Goal: Browse casually

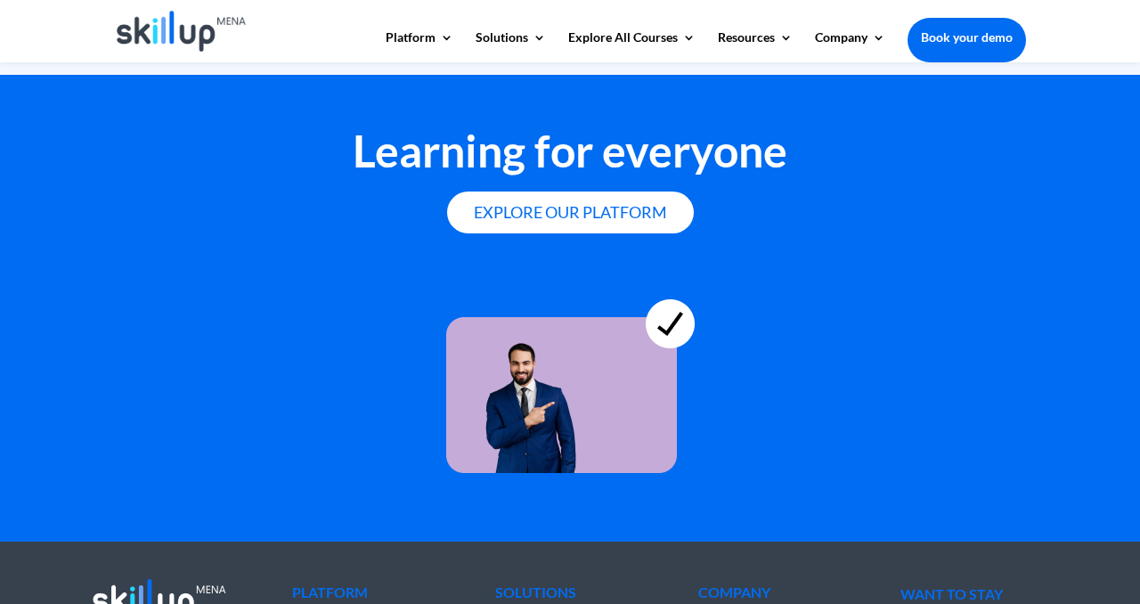
scroll to position [5097, 0]
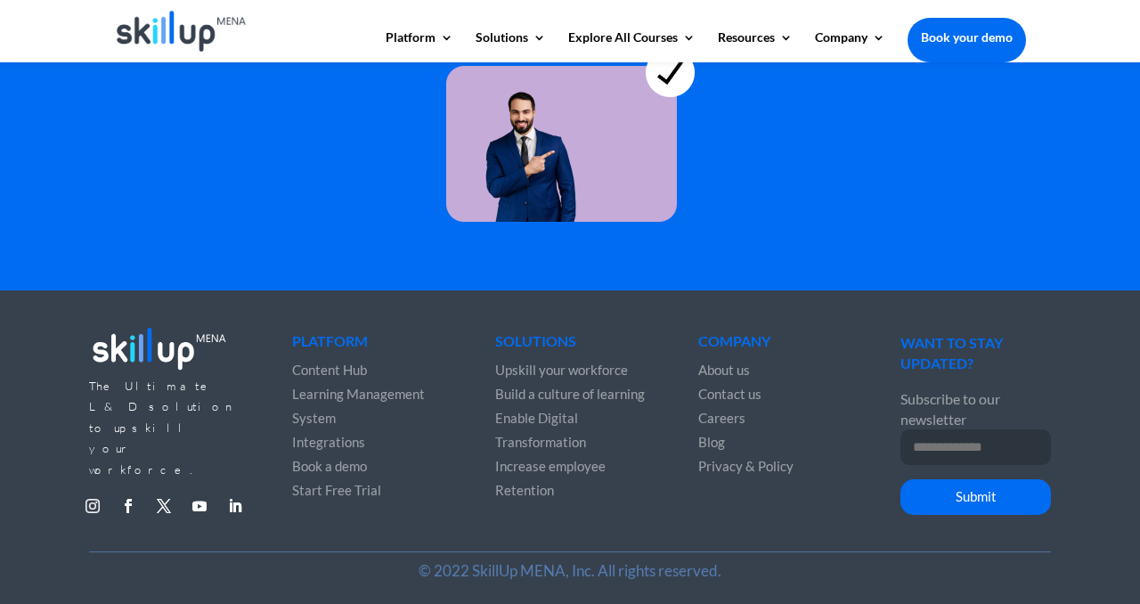
click at [94, 492] on link "Follow" at bounding box center [92, 506] width 28 height 28
click at [226, 492] on link "Follow" at bounding box center [235, 506] width 28 height 28
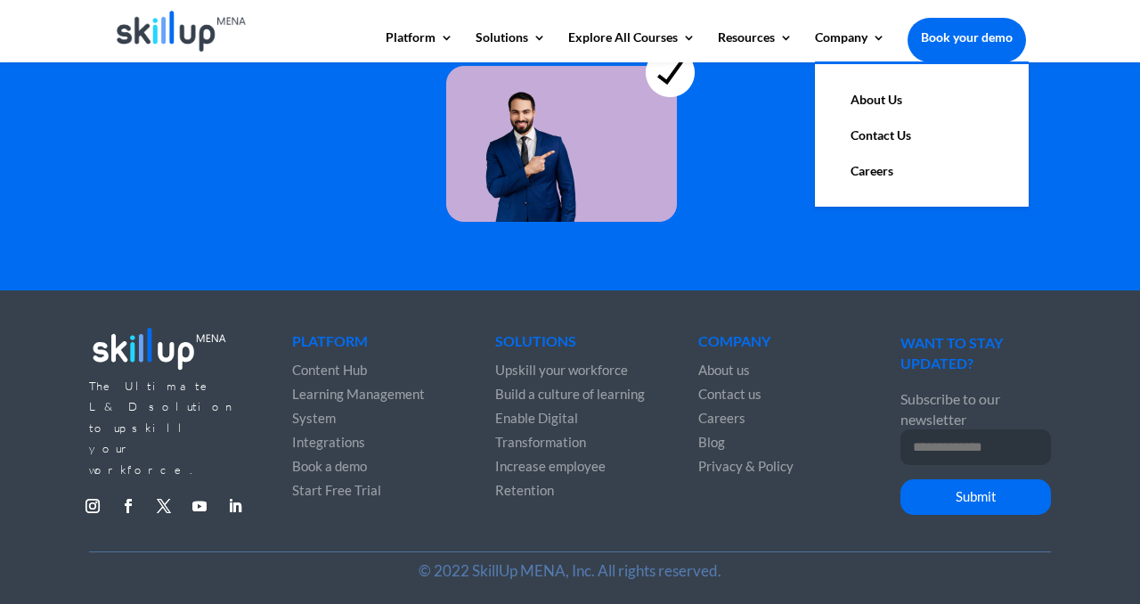
click at [863, 100] on link "About Us" at bounding box center [922, 100] width 178 height 36
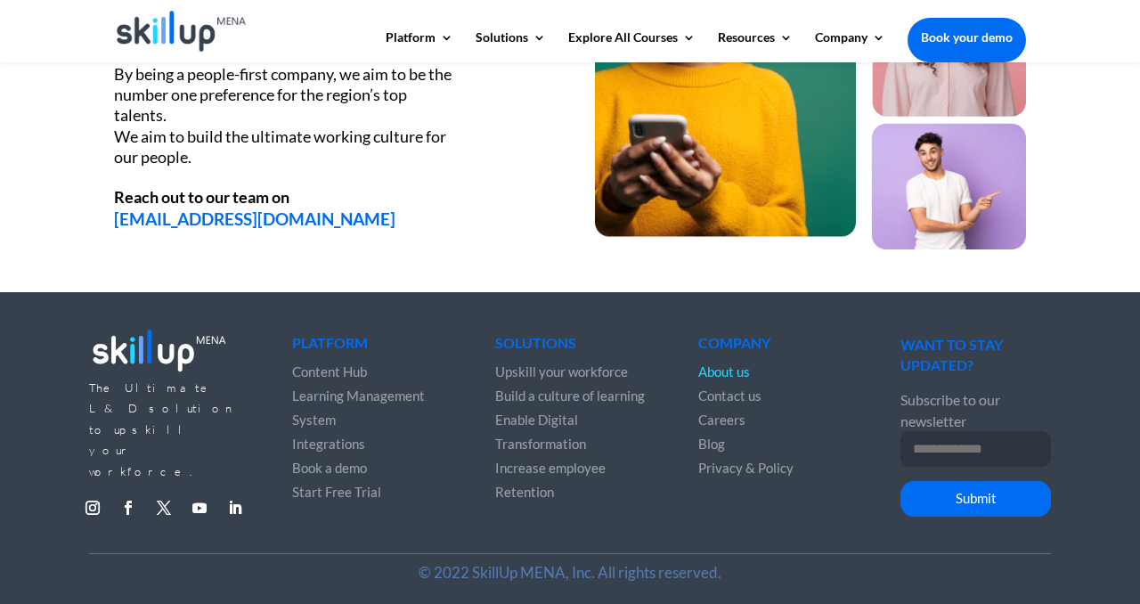
scroll to position [2472, 0]
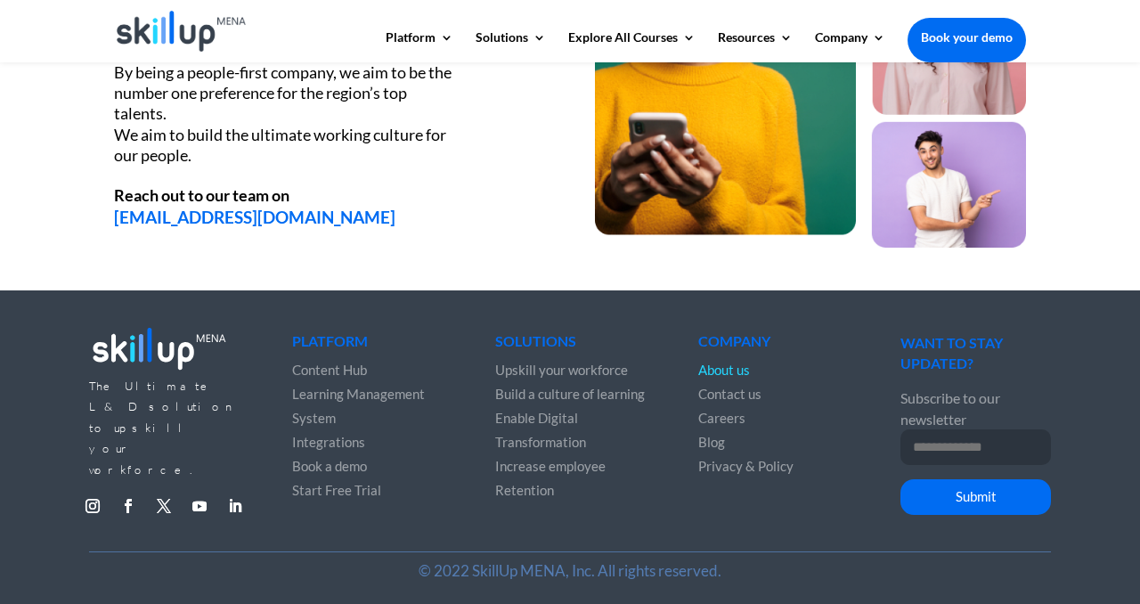
click at [711, 442] on span "Blog" at bounding box center [711, 442] width 27 height 16
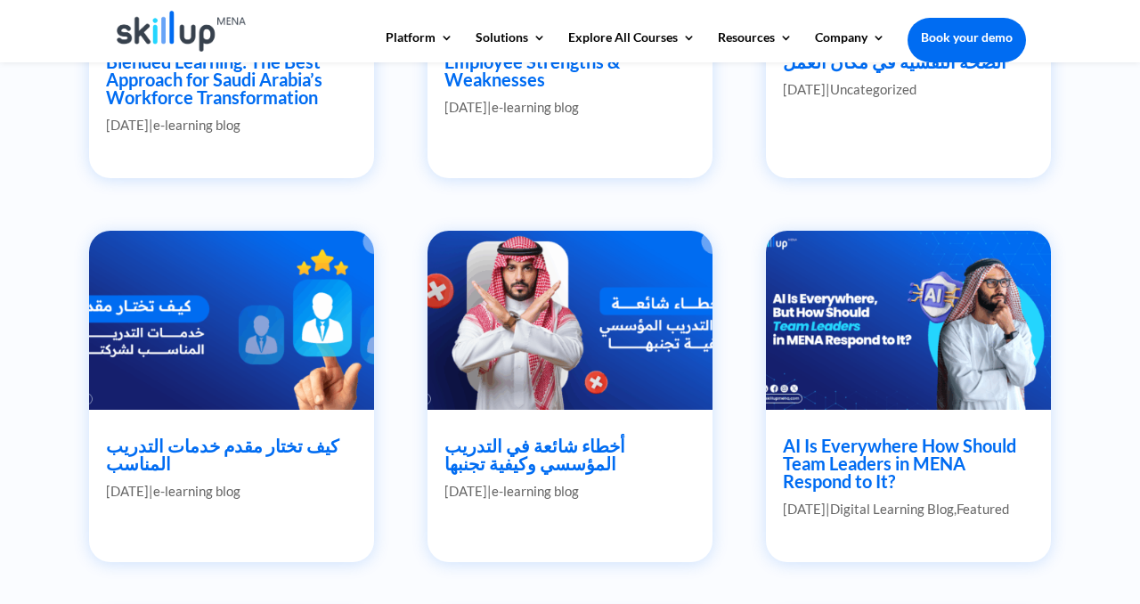
scroll to position [1005, 0]
